Goal: Task Accomplishment & Management: Use online tool/utility

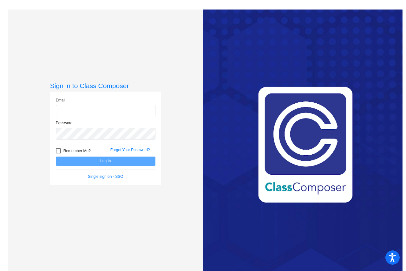
type input "[EMAIL_ADDRESS][DOMAIN_NAME]"
click at [74, 157] on button "Log In" at bounding box center [106, 161] width 100 height 9
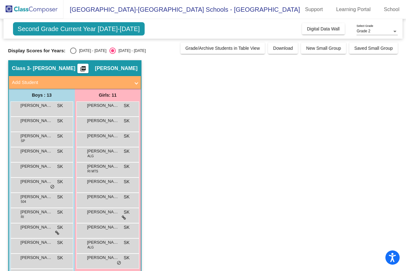
click at [99, 50] on div "[DATE] - [DATE]" at bounding box center [91, 51] width 30 height 6
click at [73, 54] on input "[DATE] - [DATE]" at bounding box center [73, 54] width 0 height 0
radio input "true"
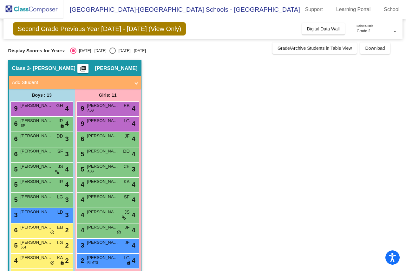
scroll to position [32, 0]
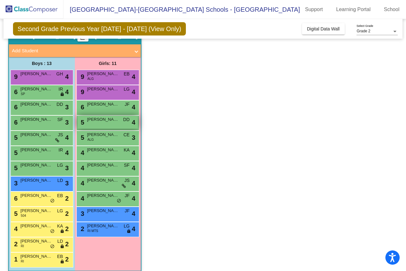
click at [114, 123] on div "5 [PERSON_NAME] DD lock do_not_disturb_alt 4" at bounding box center [107, 122] width 61 height 13
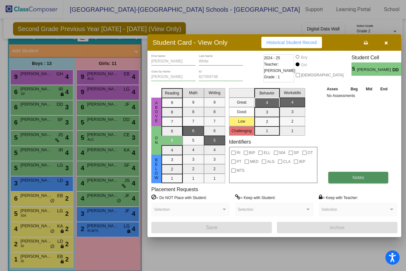
click at [359, 177] on span "Notes" at bounding box center [359, 177] width 12 height 5
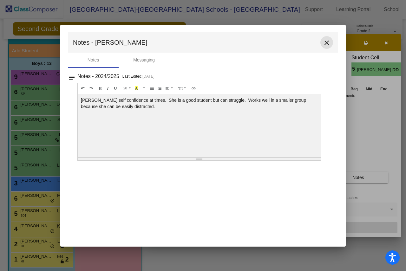
click at [326, 46] on mat-icon "close" at bounding box center [327, 43] width 8 height 8
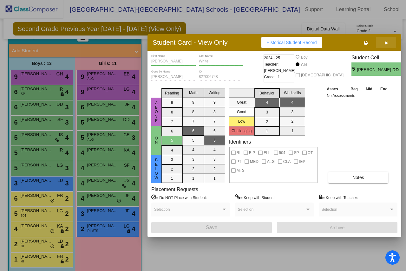
click at [388, 45] on button "button" at bounding box center [386, 42] width 20 height 11
